Goal: Transaction & Acquisition: Book appointment/travel/reservation

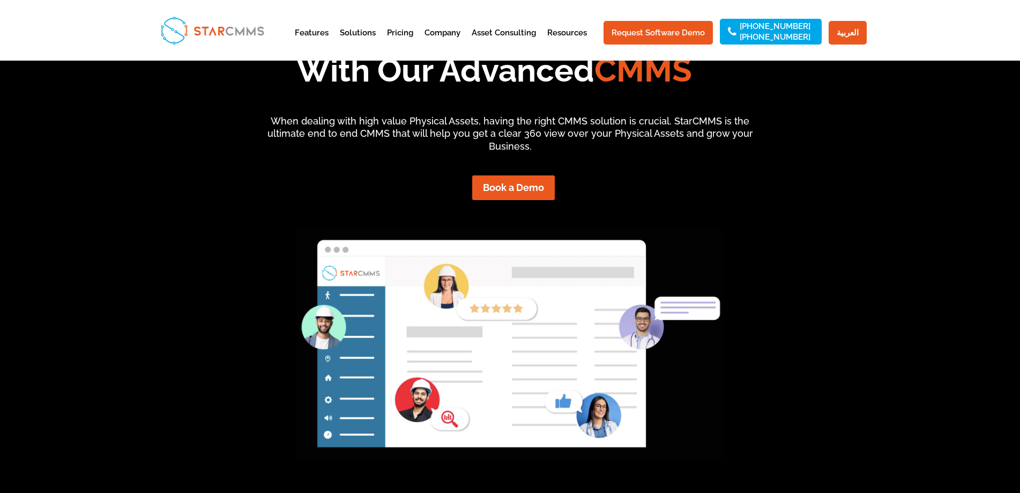
scroll to position [107, 0]
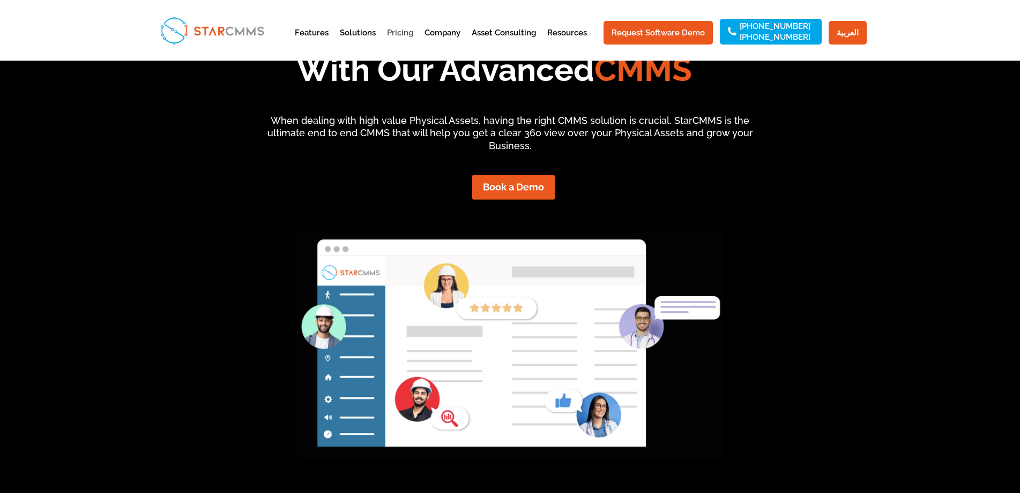
click at [405, 32] on link "Pricing" at bounding box center [400, 42] width 26 height 26
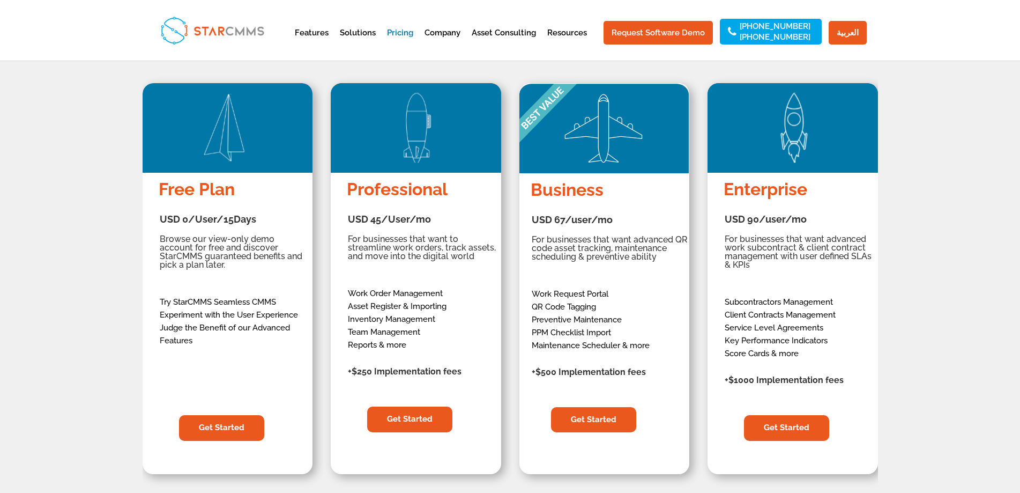
scroll to position [160, 0]
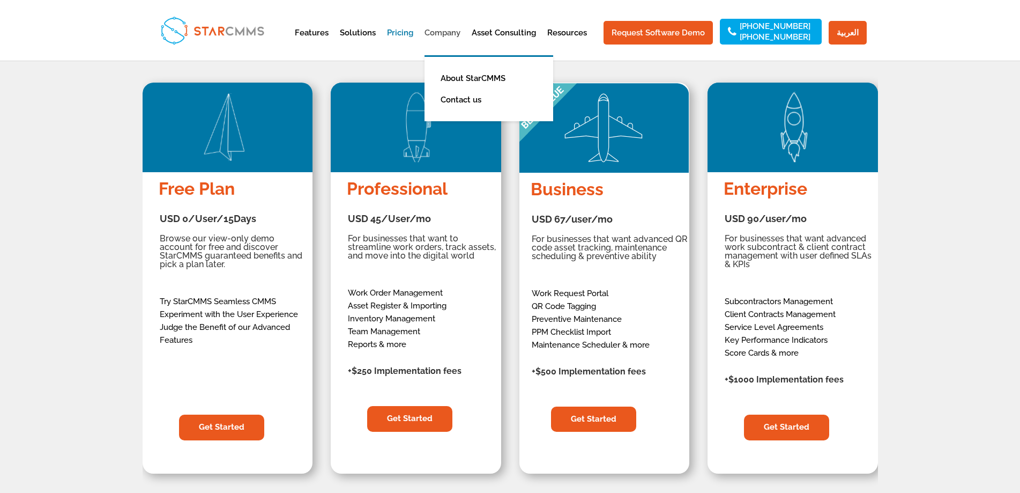
click at [453, 29] on link "Company" at bounding box center [443, 42] width 36 height 26
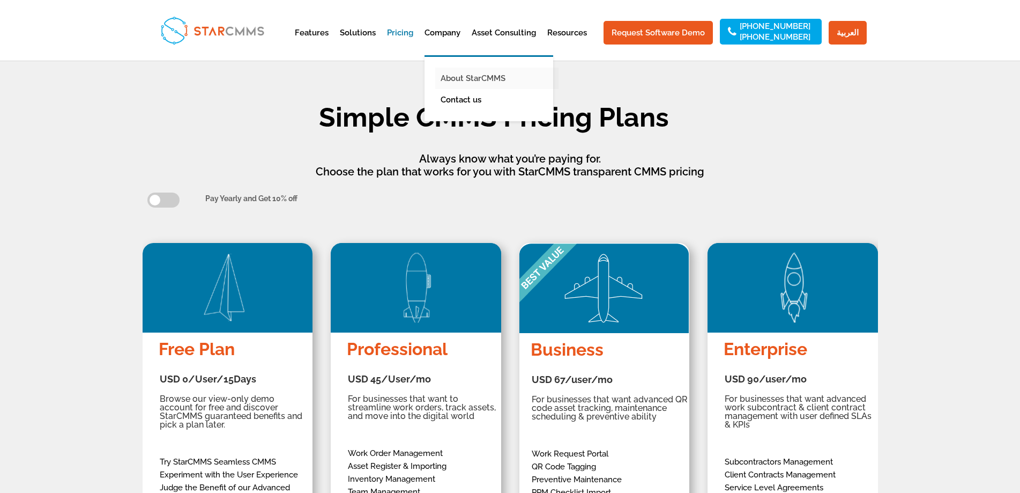
click at [465, 76] on link "About StarCMMS" at bounding box center [496, 78] width 123 height 21
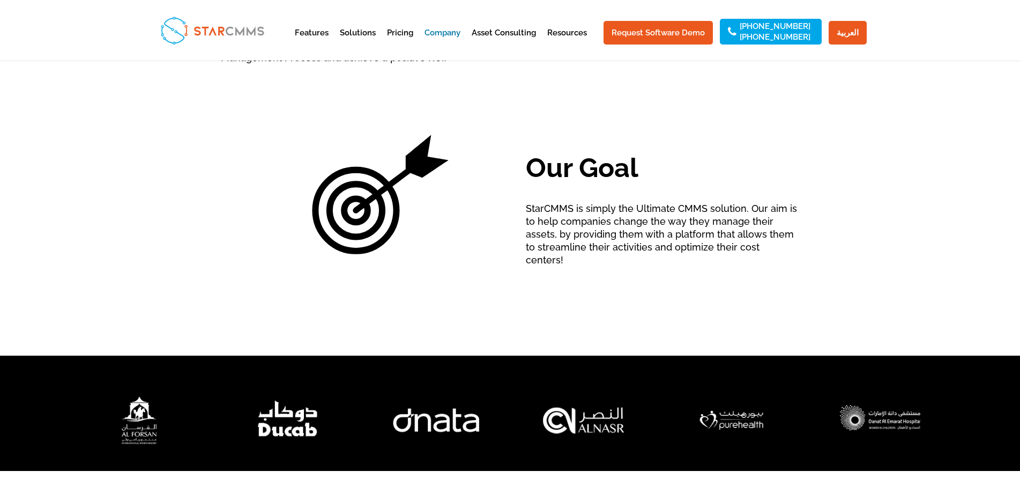
scroll to position [701, 0]
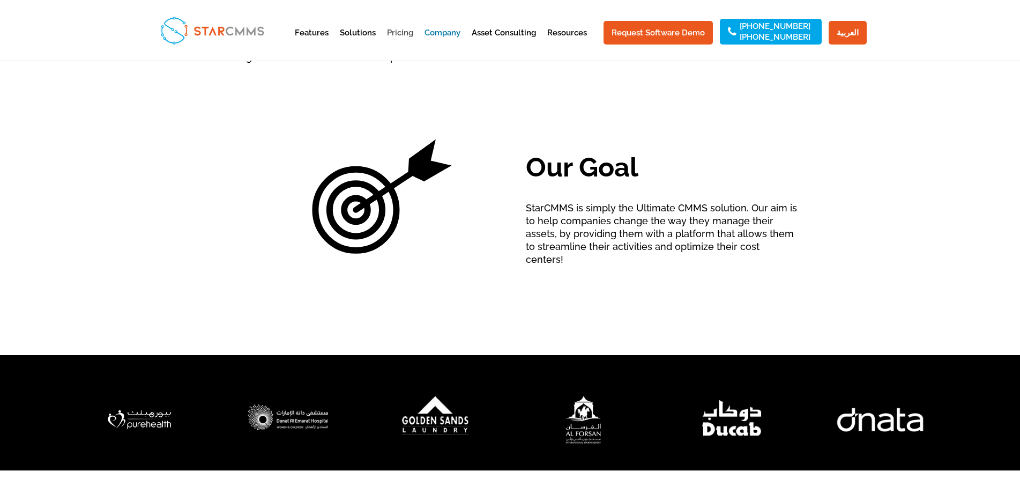
click at [406, 31] on link "Pricing" at bounding box center [400, 42] width 26 height 26
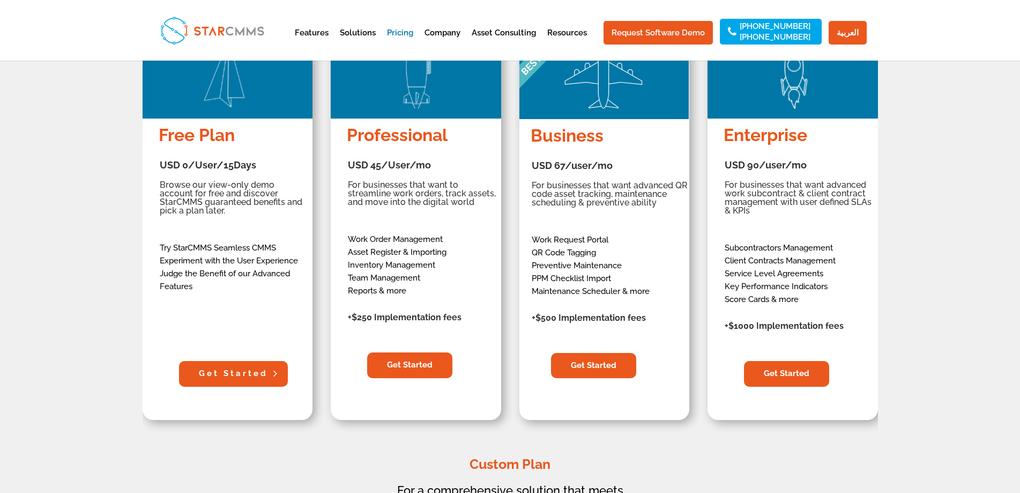
scroll to position [214, 0]
click at [229, 378] on link "Get Started" at bounding box center [233, 373] width 109 height 26
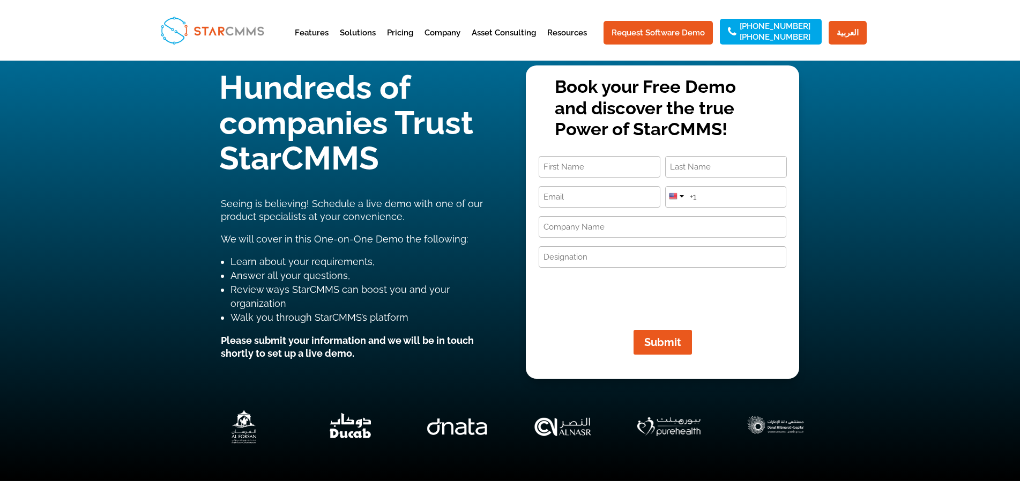
scroll to position [54, 0]
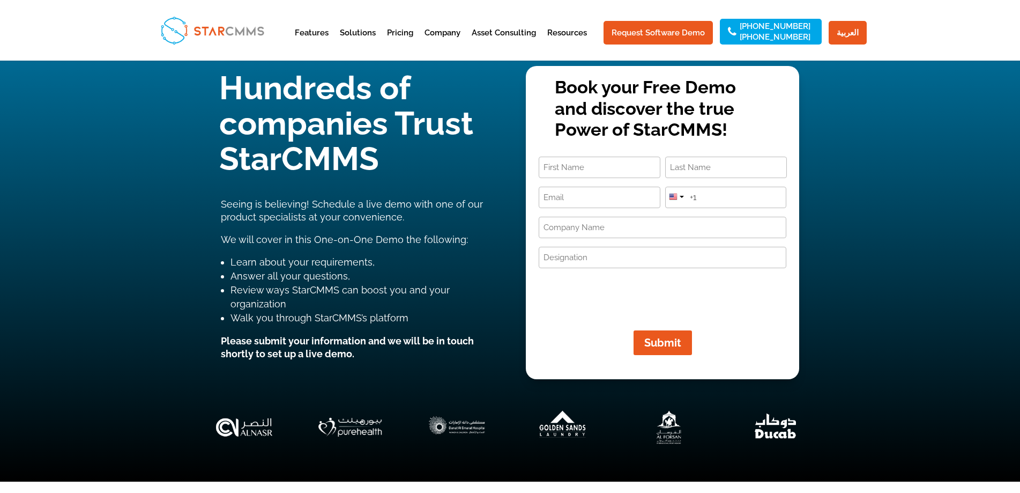
click at [586, 172] on input "First" at bounding box center [600, 167] width 122 height 21
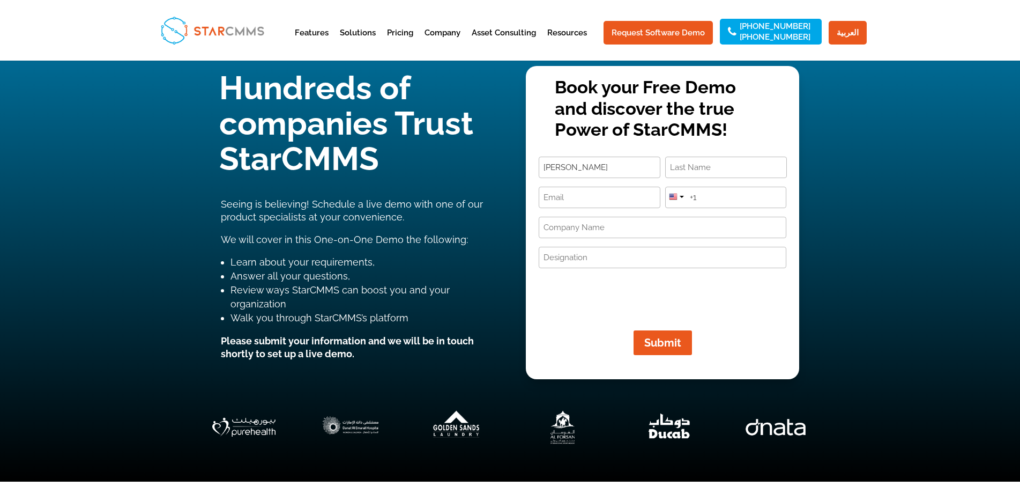
type input "Ahmad"
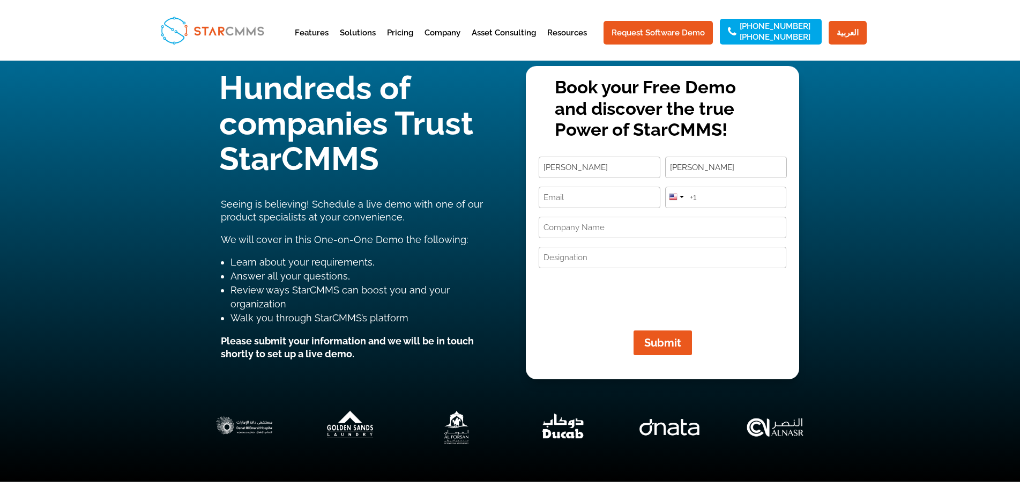
type input "Ali"
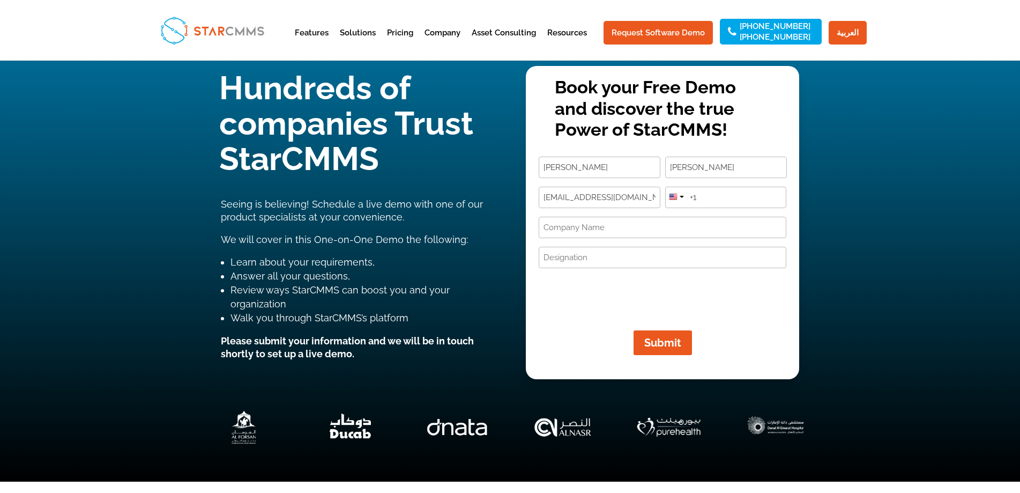
type input "nichenguru@gmail.com"
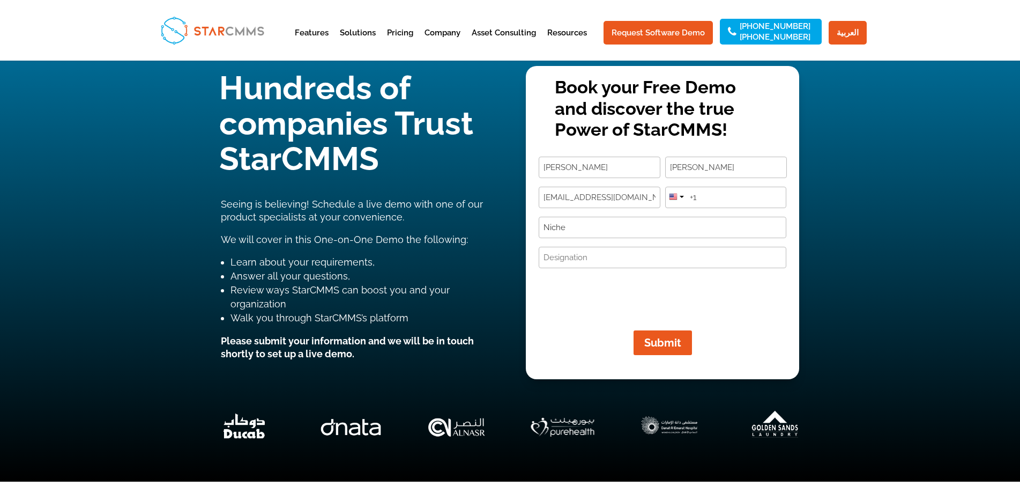
type input "Niche"
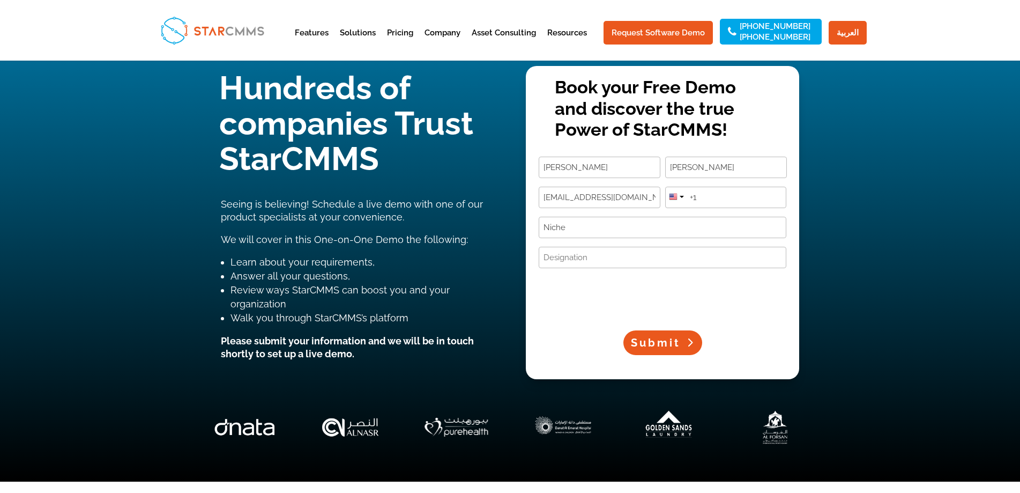
click at [656, 344] on span "Submit" at bounding box center [656, 342] width 50 height 13
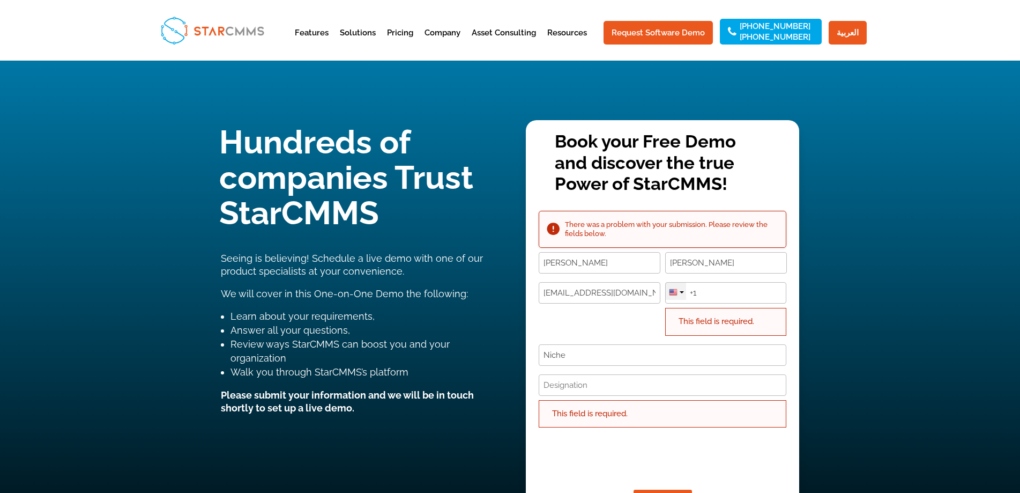
click at [680, 293] on div at bounding box center [682, 292] width 4 height 2
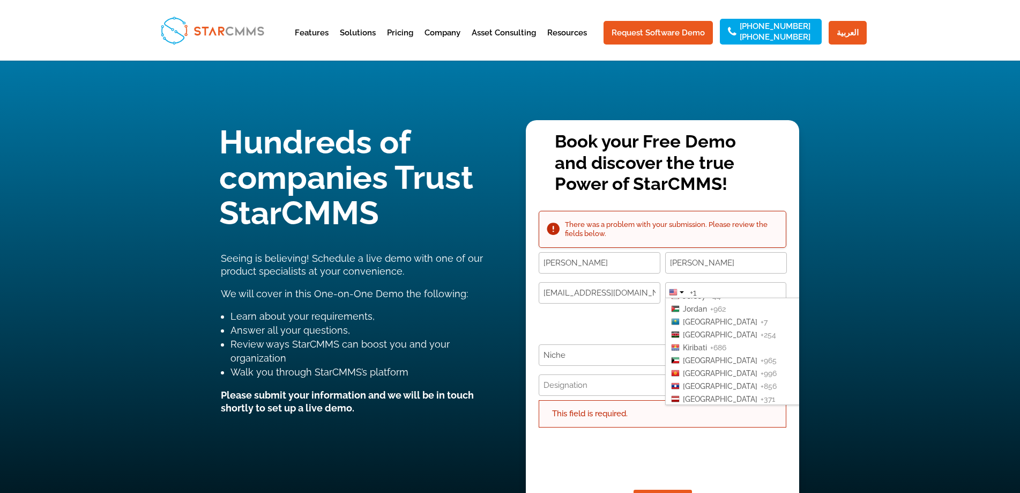
scroll to position [1313, 0]
click at [711, 312] on span "+962" at bounding box center [718, 309] width 16 height 9
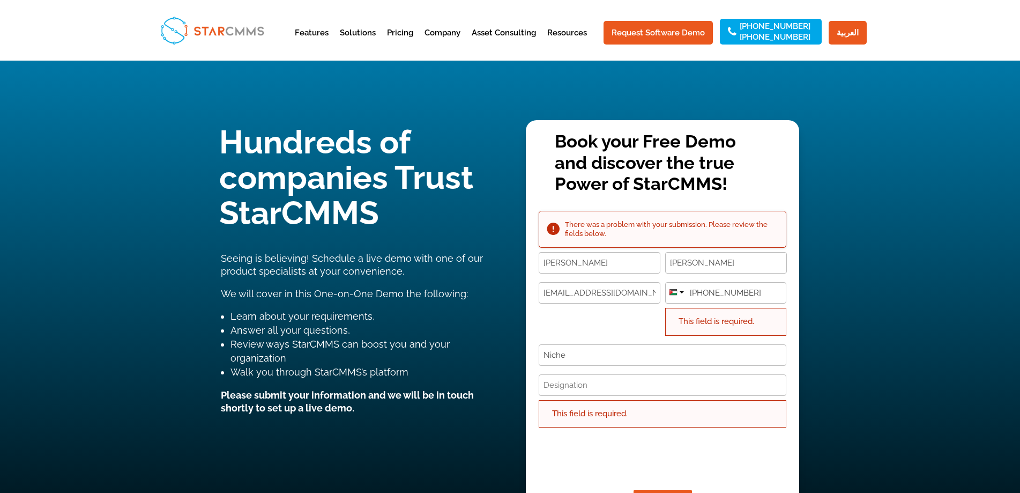
type input "+962 777230367"
click at [589, 388] on input "Designation (Required)" at bounding box center [663, 384] width 248 height 21
type input "Consultant"
drag, startPoint x: 451, startPoint y: 310, endPoint x: 400, endPoint y: 330, distance: 54.2
click at [411, 172] on div "Hundreds of companies Trust StarCMMS Seeing is believing! Schedule a live demo …" at bounding box center [510, 145] width 579 height 54
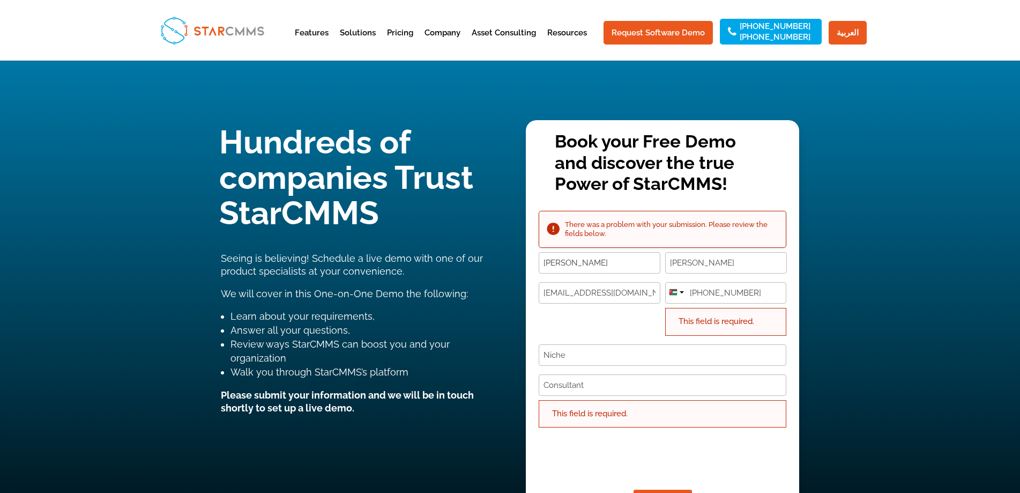
type input "Ismail"
type input "Adnan"
click at [755, 293] on input "+962 777230367" at bounding box center [726, 292] width 122 height 21
type input "+962 790776760"
drag, startPoint x: 598, startPoint y: 354, endPoint x: 453, endPoint y: 365, distance: 145.7
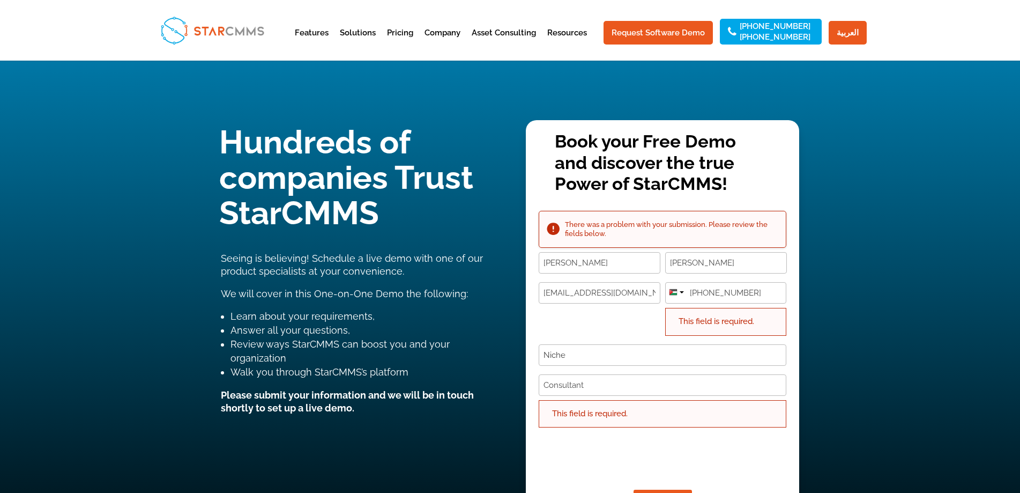
click at [493, 172] on div "Hundreds of companies Trust StarCMMS Seeing is believing! Schedule a live demo …" at bounding box center [510, 145] width 579 height 54
click at [581, 357] on input "Niche" at bounding box center [663, 354] width 248 height 21
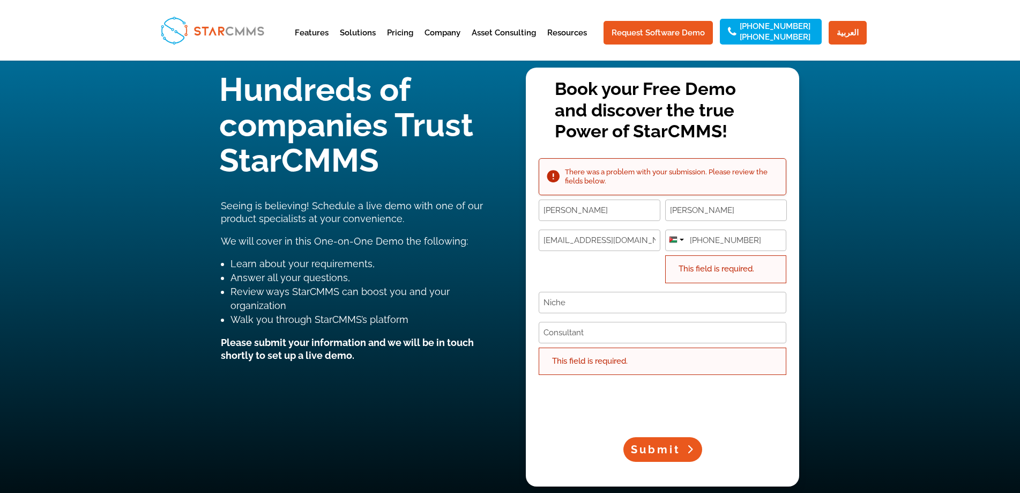
scroll to position [53, 0]
click at [660, 444] on span "Submit" at bounding box center [656, 448] width 50 height 13
